Goal: Task Accomplishment & Management: Manage account settings

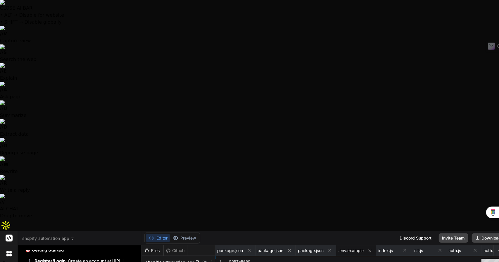
scroll to position [1916, 0]
click at [164, 248] on div "Github" at bounding box center [176, 251] width 24 height 6
click at [209, 260] on icon at bounding box center [211, 262] width 5 height 5
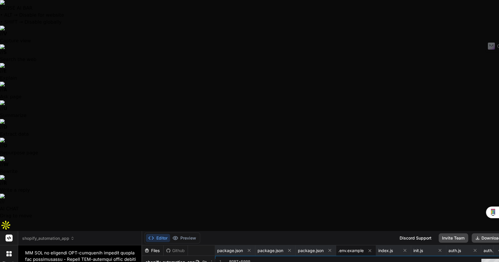
scroll to position [0, 0]
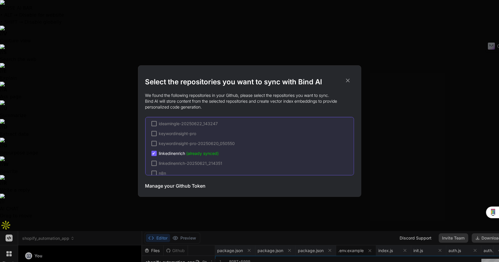
scroll to position [201, 0]
click at [153, 153] on span "✔" at bounding box center [154, 153] width 4 height 6
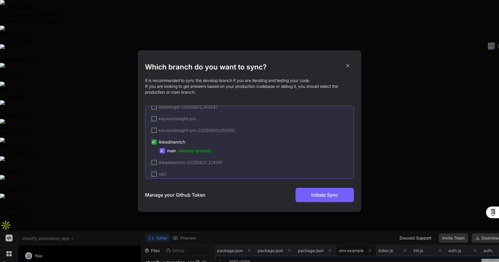
scroll to position [242, 0]
click at [162, 149] on span "✔" at bounding box center [162, 150] width 4 height 6
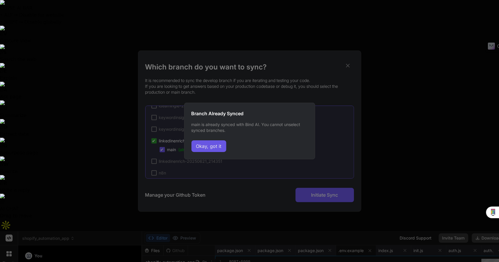
click at [213, 146] on button "Okay, got it" at bounding box center [208, 147] width 35 height 12
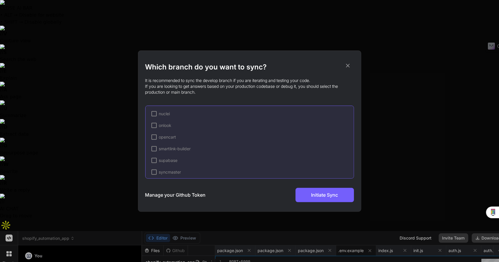
scroll to position [352, 0]
click at [192, 195] on h3 "Manage your Github Token" at bounding box center [175, 195] width 60 height 7
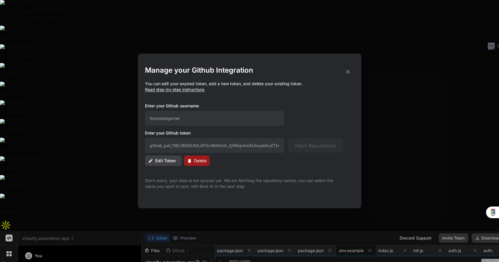
click at [199, 161] on span "Delete" at bounding box center [200, 161] width 12 height 6
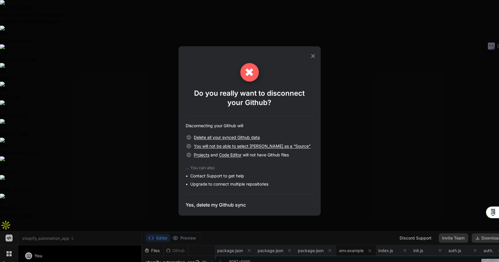
click at [219, 207] on h3 "Yes, delete my Github sync" at bounding box center [216, 205] width 60 height 7
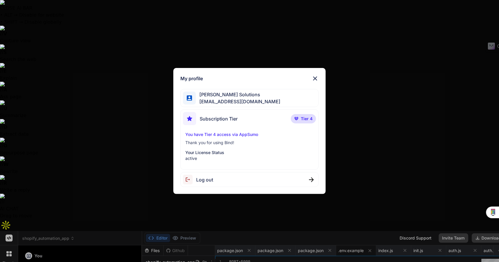
click at [11, 233] on div "My profile [PERSON_NAME] Solutions [EMAIL_ADDRESS][DOMAIN_NAME] Subscription Ti…" at bounding box center [249, 131] width 499 height 262
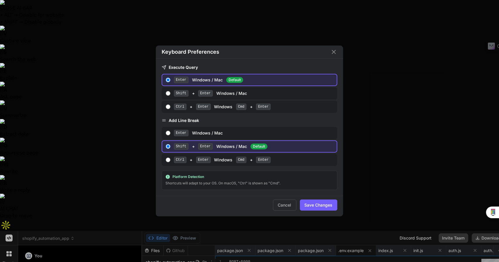
click at [11, 233] on div "Keyboard Preferences Execute Query Enter Windows / Mac Default Shift + Enter Wi…" at bounding box center [249, 131] width 499 height 262
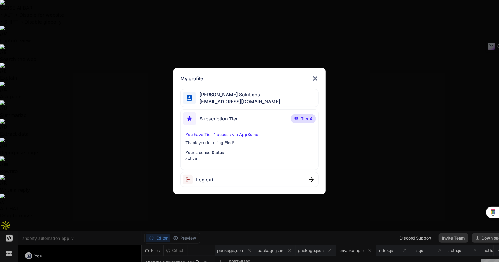
click at [8, 249] on div "My profile [PERSON_NAME] Solutions [EMAIL_ADDRESS][DOMAIN_NAME] Subscription Ti…" at bounding box center [249, 131] width 499 height 262
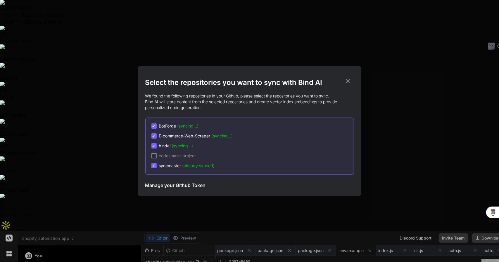
click at [155, 167] on span "✔" at bounding box center [154, 166] width 4 height 6
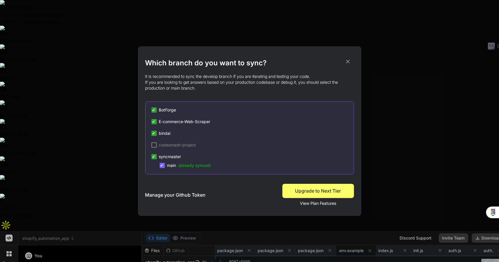
click at [152, 155] on span "✔" at bounding box center [154, 157] width 4 height 6
click at [154, 157] on span "✔" at bounding box center [154, 157] width 4 height 6
click at [161, 164] on span "✔" at bounding box center [162, 166] width 4 height 6
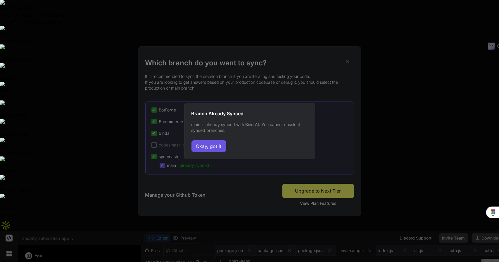
click at [207, 145] on button "Okay, got it" at bounding box center [208, 147] width 35 height 12
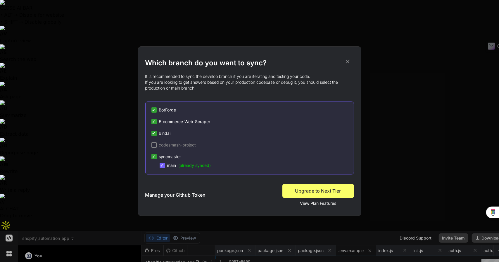
click at [154, 111] on span "✔" at bounding box center [154, 110] width 4 height 6
click at [156, 128] on div "✔ BotForge ✔ E-commerce-Web-Scraper ✔ bindai codesmash-project ✔ syncmaster ✔ m…" at bounding box center [249, 138] width 209 height 73
click at [156, 129] on div "✔ BotForge ✔ E-commerce-Web-Scraper ✔ bindai codesmash-project ✔ syncmaster ✔ m…" at bounding box center [249, 138] width 209 height 73
click at [155, 123] on div "✔" at bounding box center [153, 121] width 5 height 5
click at [193, 194] on h3 "Manage your Github Token" at bounding box center [175, 195] width 60 height 7
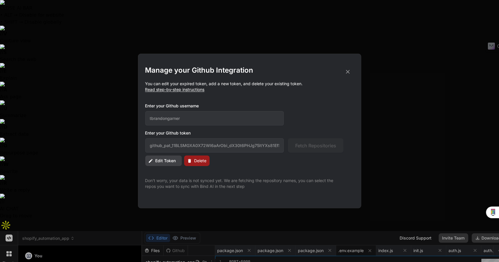
click at [194, 159] on span "Delete" at bounding box center [200, 161] width 12 height 6
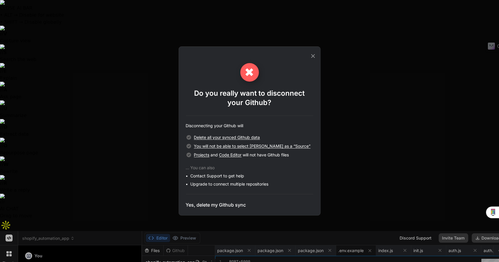
click at [236, 205] on h3 "Yes, delete my Github sync" at bounding box center [216, 205] width 60 height 7
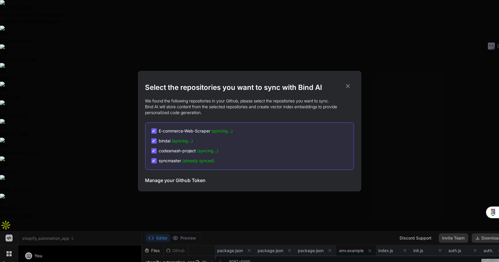
click at [193, 179] on h3 "Manage your Github Token" at bounding box center [175, 180] width 60 height 7
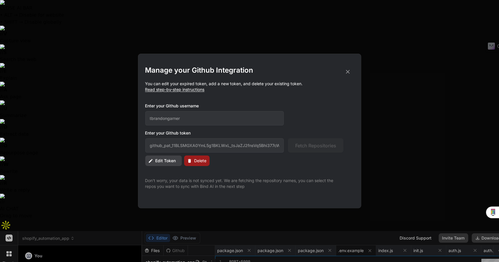
click at [200, 157] on button "Delete" at bounding box center [196, 161] width 25 height 11
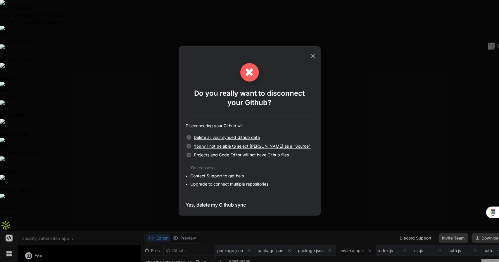
click at [211, 204] on h3 "Yes, delete my Github sync" at bounding box center [216, 205] width 60 height 7
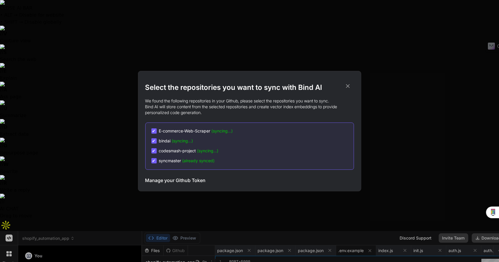
click at [187, 180] on h3 "Manage your Github Token" at bounding box center [175, 180] width 60 height 7
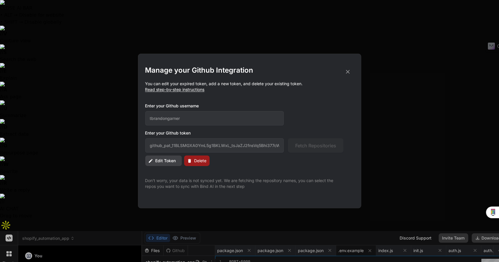
click at [198, 164] on button "Delete" at bounding box center [196, 161] width 25 height 11
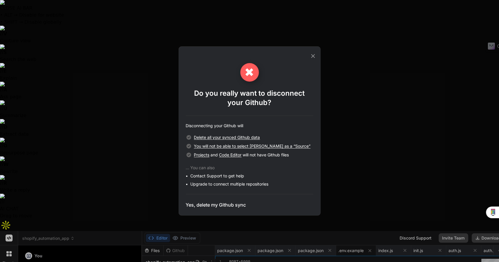
click at [232, 204] on h3 "Yes, delete my Github sync" at bounding box center [216, 205] width 60 height 7
click at [9, 6] on div "✖ Do you really want to disconnect your Github? Disconnecting your Github will …" at bounding box center [249, 131] width 499 height 262
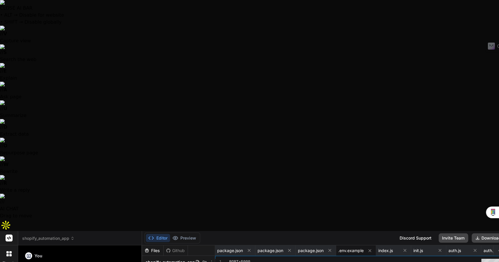
click at [9, 252] on icon at bounding box center [8, 254] width 5 height 5
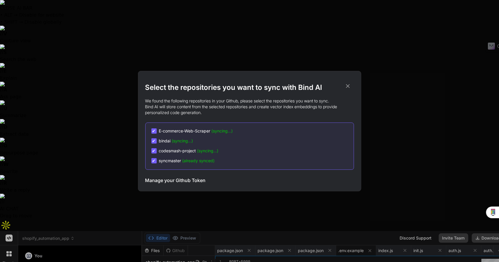
click at [12, 45] on div "Select the repositories you want to sync with Bind AI We found the following re…" at bounding box center [249, 131] width 499 height 262
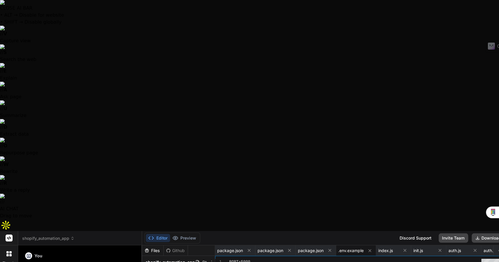
click at [10, 261] on label "threads" at bounding box center [9, 263] width 13 height 5
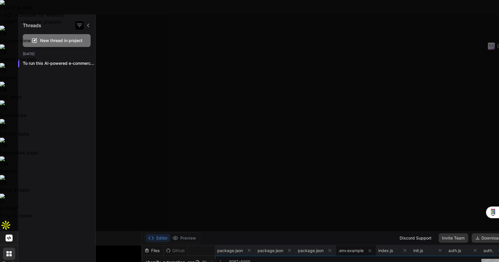
click at [83, 27] on icon "button" at bounding box center [79, 25] width 7 height 7
click at [69, 236] on span "shopify_automation_app" at bounding box center [48, 239] width 52 height 6
click at [69, 7] on div at bounding box center [249, 131] width 499 height 262
click at [73, 239] on icon at bounding box center [73, 239] width 2 height 1
click at [99, 8] on div at bounding box center [249, 131] width 499 height 262
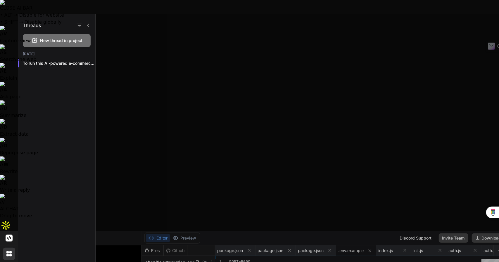
click at [91, 25] on div "Threads" at bounding box center [56, 24] width 77 height 20
click at [88, 25] on icon at bounding box center [88, 26] width 2 height 4
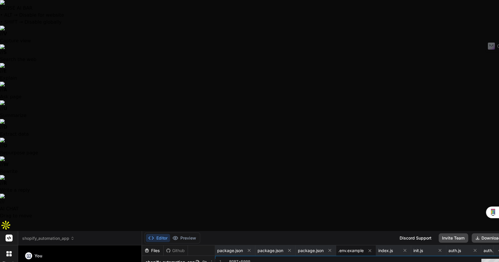
click at [68, 236] on span "shopify_automation_app" at bounding box center [48, 239] width 52 height 6
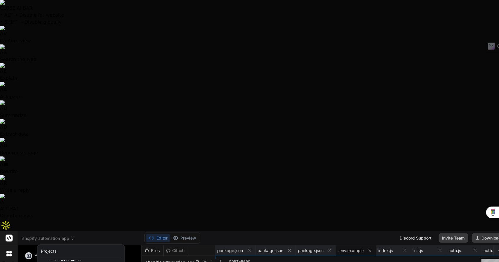
scroll to position [41, 0]
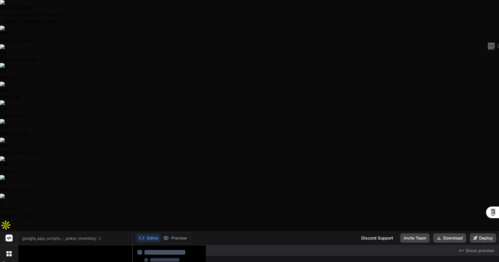
scroll to position [747, 0]
click at [73, 236] on span "google_app_scripts_-_anker_inventory" at bounding box center [61, 239] width 79 height 6
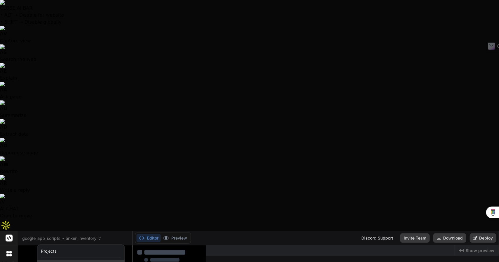
click at [72, 261] on div "cloud_storage_platform" at bounding box center [80, 266] width 87 height 11
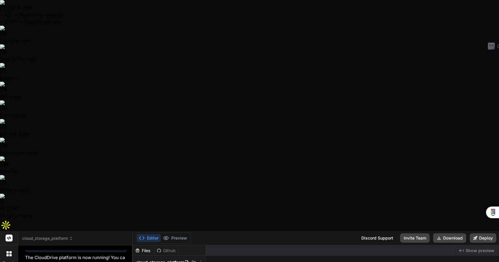
scroll to position [270, 0]
click at [150, 234] on button "Editor" at bounding box center [148, 238] width 24 height 8
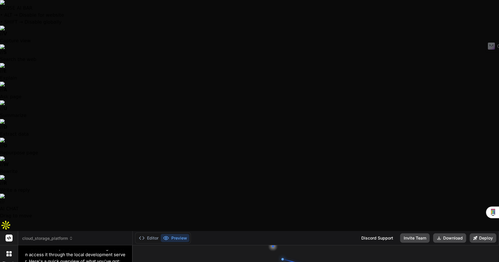
scroll to position [802, 0]
click at [366, 234] on div "Discord Support" at bounding box center [377, 238] width 39 height 9
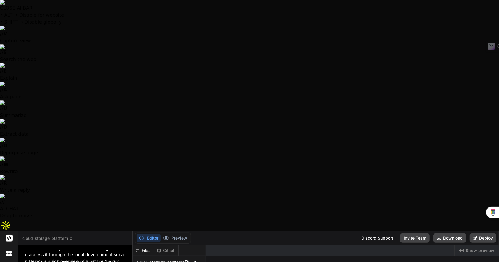
type textarea "x"
